Goal: Use online tool/utility: Utilize a website feature to perform a specific function

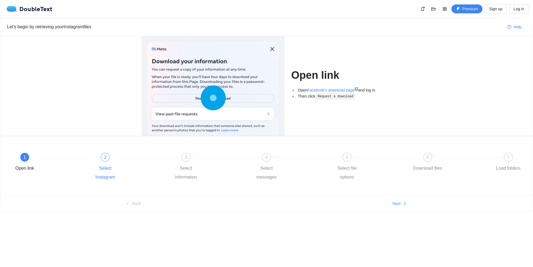
click at [109, 163] on div "2 Select Instagram" at bounding box center [129, 167] width 81 height 29
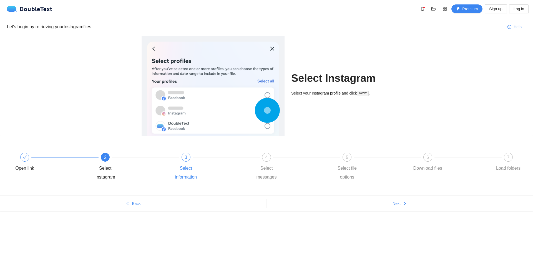
click at [183, 159] on div "3" at bounding box center [186, 157] width 9 height 9
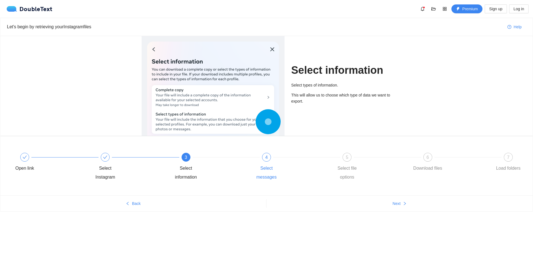
click at [264, 154] on div "4" at bounding box center [266, 157] width 9 height 9
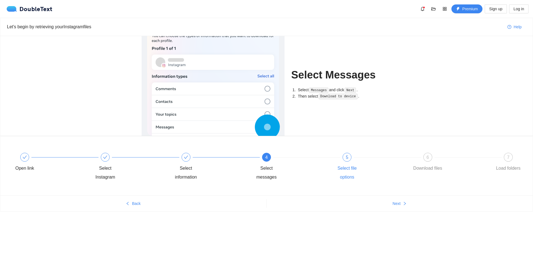
click at [348, 158] on span "5" at bounding box center [347, 157] width 2 height 5
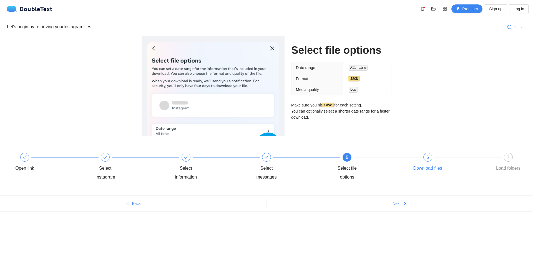
click at [430, 157] on div at bounding box center [468, 157] width 81 height 2
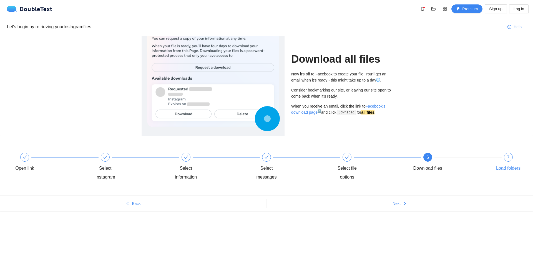
click at [509, 157] on span "7" at bounding box center [508, 157] width 2 height 5
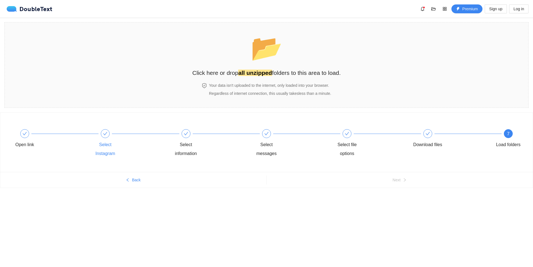
click at [105, 136] on icon "check" at bounding box center [105, 134] width 4 height 4
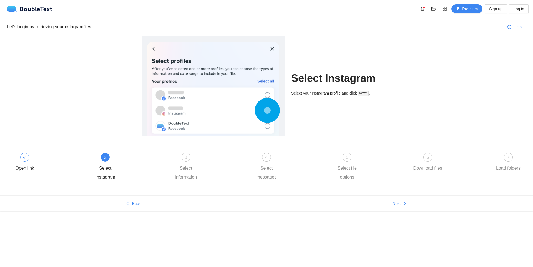
click at [86, 27] on div "Let's begin by retrieving your Instagram files" at bounding box center [255, 26] width 496 height 7
click at [425, 11] on button "button" at bounding box center [422, 8] width 9 height 9
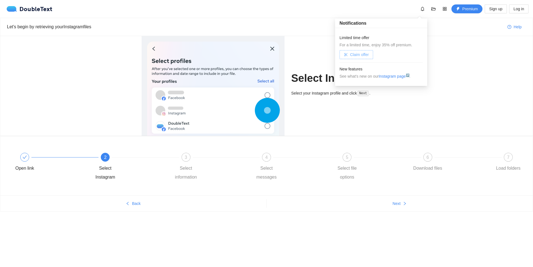
click at [358, 54] on span "Claim offer" at bounding box center [359, 55] width 19 height 6
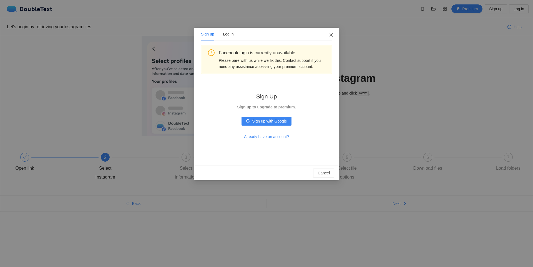
click at [334, 36] on span "Close" at bounding box center [331, 35] width 15 height 15
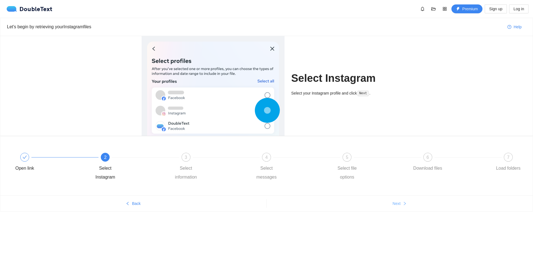
click at [399, 204] on span "Next" at bounding box center [397, 204] width 8 height 6
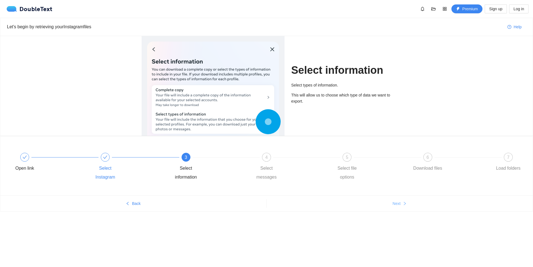
click at [399, 204] on span "Next" at bounding box center [397, 204] width 8 height 6
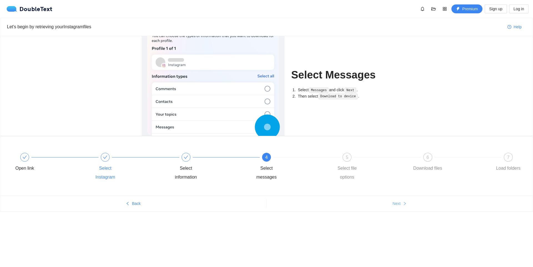
click at [399, 204] on span "Next" at bounding box center [397, 204] width 8 height 6
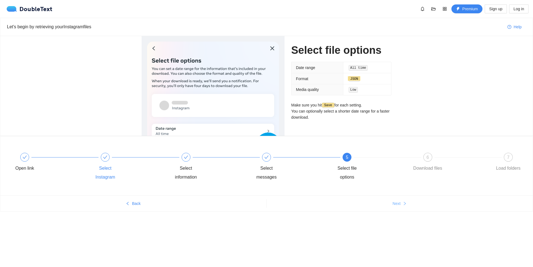
click at [399, 204] on span "Next" at bounding box center [397, 204] width 8 height 6
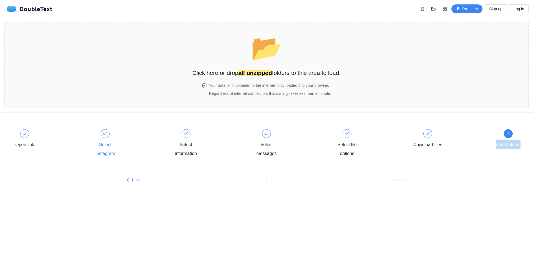
click at [399, 204] on div "Open link Select Instagram Select information Select messages Select file optio…" at bounding box center [266, 160] width 533 height 97
click at [251, 75] on strong "all unzipped" at bounding box center [255, 73] width 34 height 6
click at [447, 6] on button "button" at bounding box center [444, 8] width 9 height 9
click at [417, 35] on span "Analyze Messenger" at bounding box center [425, 36] width 34 height 6
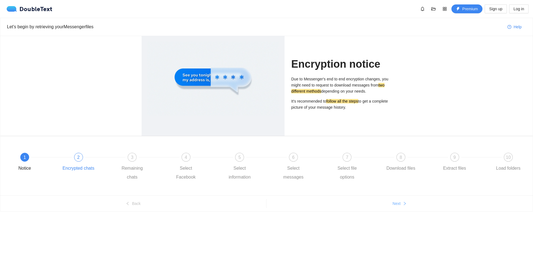
click at [401, 205] on button "Next" at bounding box center [400, 203] width 266 height 9
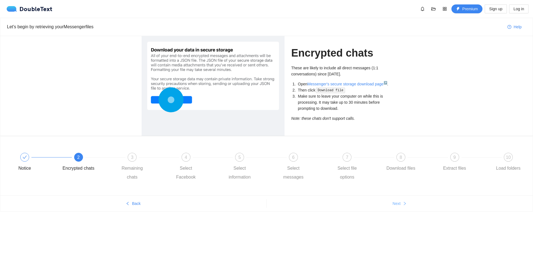
click at [401, 205] on button "Next" at bounding box center [400, 203] width 266 height 9
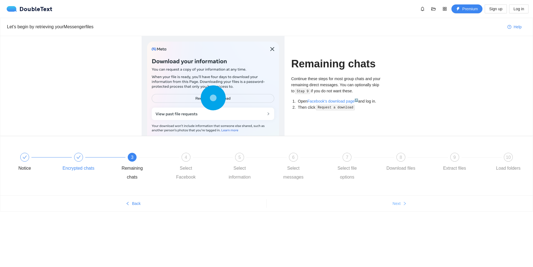
click at [401, 205] on button "Next" at bounding box center [400, 203] width 266 height 9
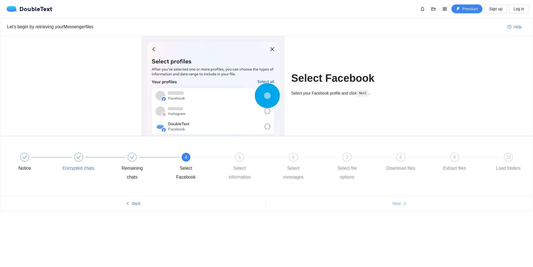
click at [401, 205] on button "Next" at bounding box center [400, 203] width 266 height 9
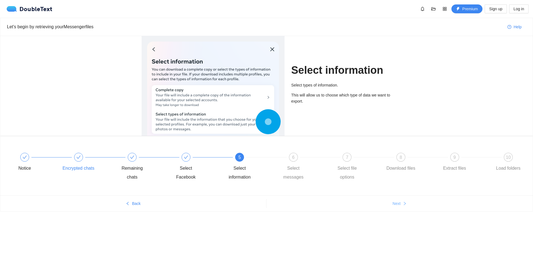
click at [401, 205] on button "Next" at bounding box center [400, 203] width 266 height 9
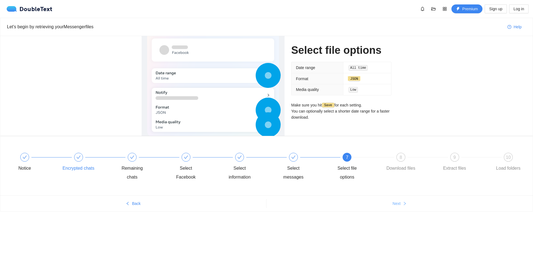
click at [401, 205] on button "Next" at bounding box center [400, 203] width 266 height 9
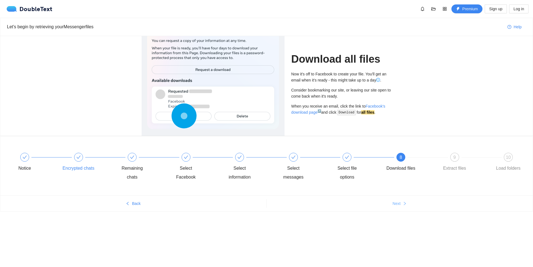
click at [401, 205] on button "Next" at bounding box center [400, 203] width 266 height 9
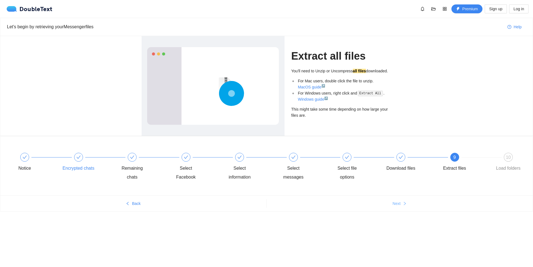
click at [401, 205] on button "Next" at bounding box center [400, 203] width 266 height 9
click at [401, 205] on div "Let's begin by retrieving your Messenger files Help Extract all files You'll ne…" at bounding box center [266, 126] width 533 height 216
